Goal: Transaction & Acquisition: Book appointment/travel/reservation

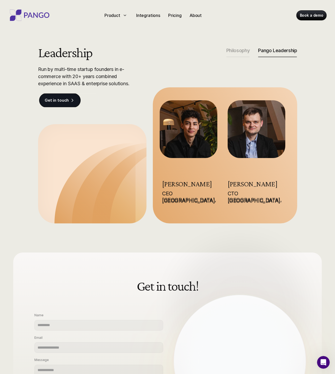
click at [59, 99] on p "Get in touch" at bounding box center [57, 100] width 24 height 5
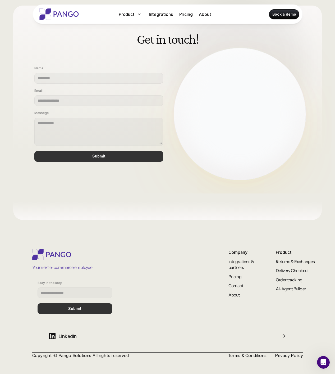
scroll to position [247, 0]
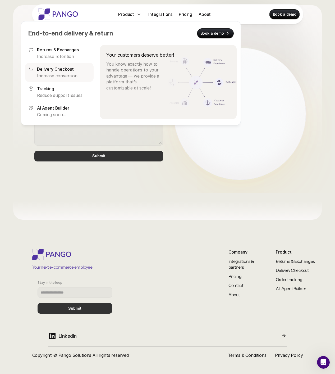
click at [61, 76] on p "Increase conversion" at bounding box center [63, 76] width 53 height 6
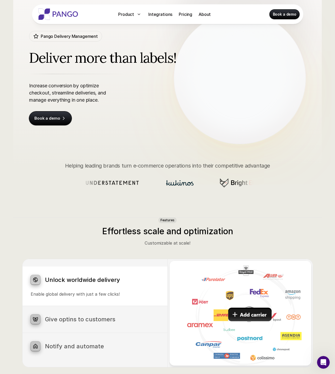
scroll to position [137, 0]
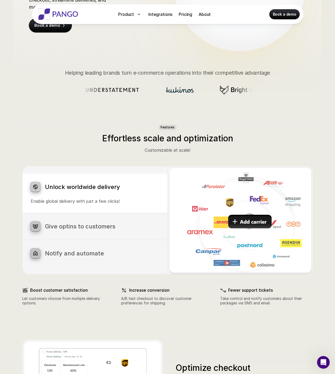
click at [87, 228] on h3 "Give optins to customers" at bounding box center [102, 226] width 114 height 7
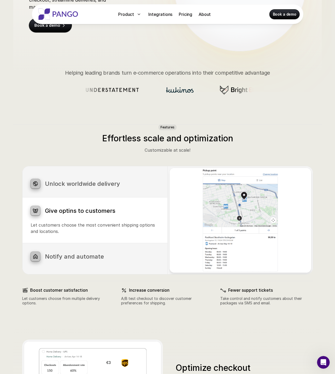
click at [80, 259] on h3 "Notify and automate" at bounding box center [102, 256] width 114 height 7
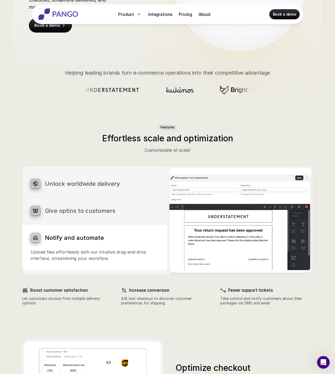
click at [85, 215] on div "Give optins to customers" at bounding box center [95, 211] width 129 height 10
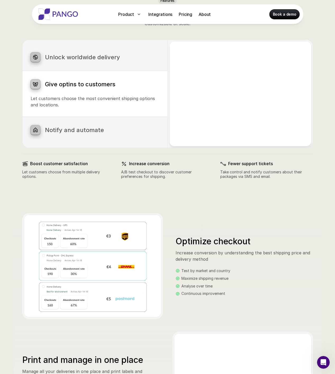
scroll to position [0, 0]
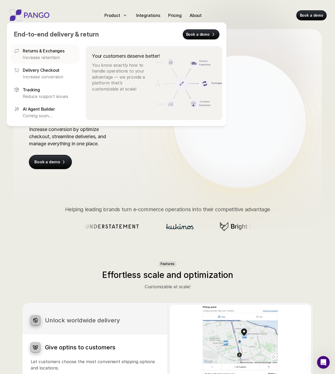
click at [64, 48] on p "Returns & Exchanges" at bounding box center [44, 51] width 42 height 6
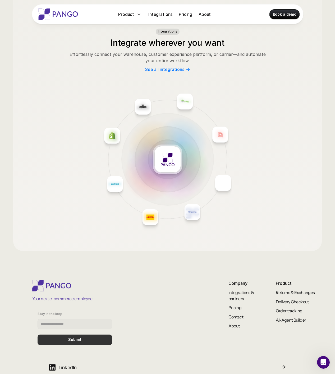
scroll to position [768, 0]
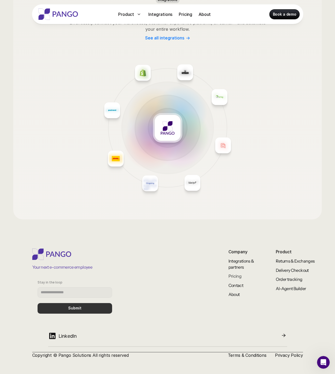
click at [239, 277] on link "Pricing" at bounding box center [235, 275] width 13 height 5
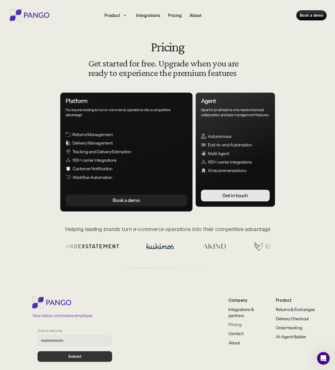
scroll to position [58, 0]
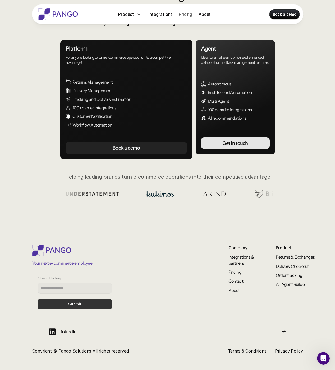
click at [182, 12] on p "Pricing" at bounding box center [185, 14] width 13 height 6
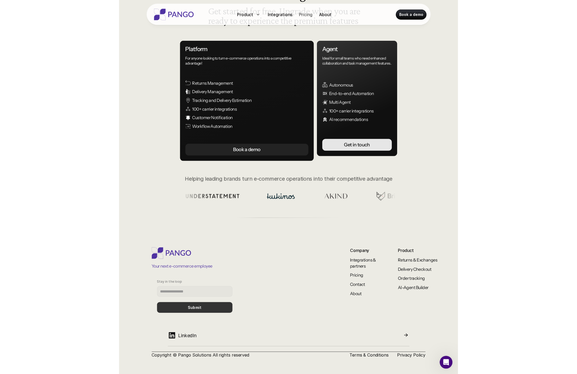
scroll to position [0, 0]
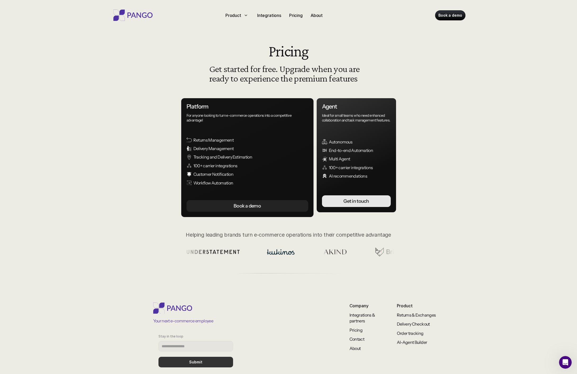
click at [335, 245] on div "Helping leading brands turn e-commerce operations into their competitive advant…" at bounding box center [288, 259] width 537 height 56
click at [335, 15] on p "Book a demo" at bounding box center [450, 15] width 24 height 5
